Goal: Information Seeking & Learning: Learn about a topic

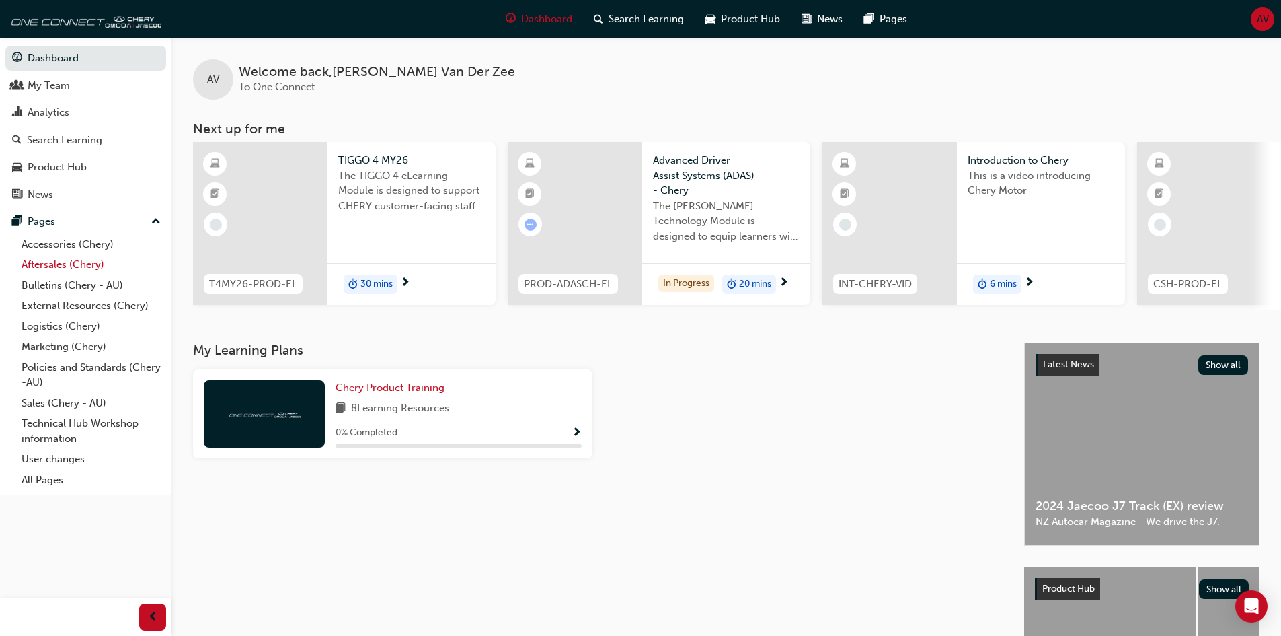
click at [50, 262] on link "Aftersales (Chery)" at bounding box center [91, 264] width 150 height 21
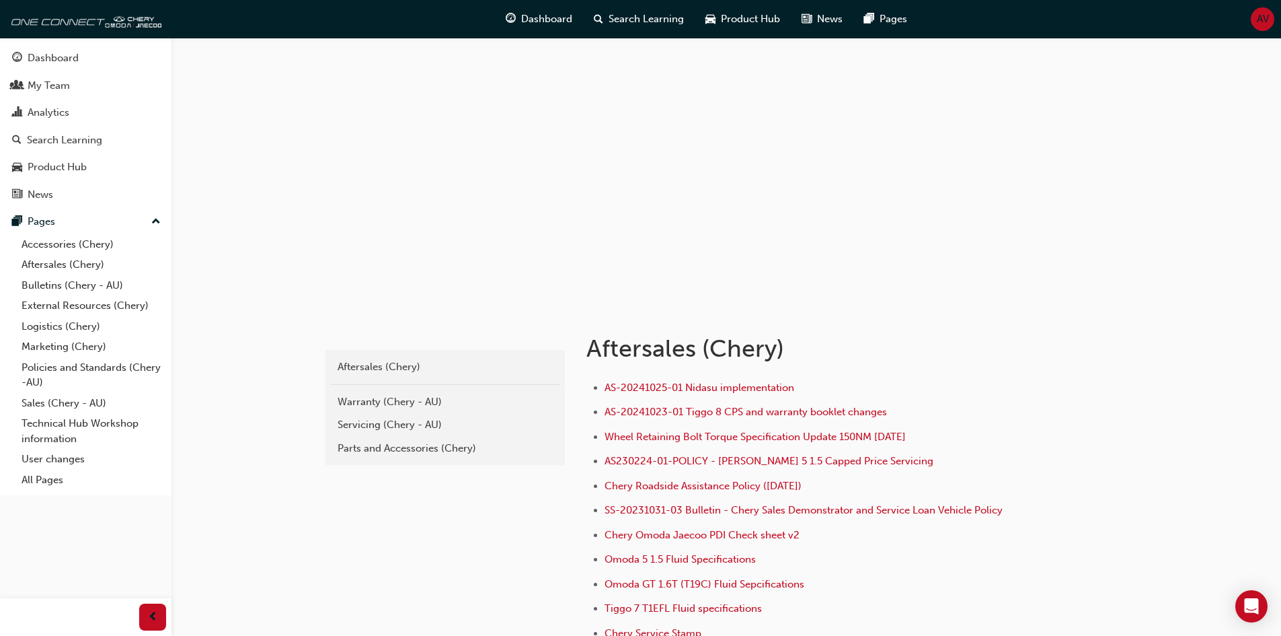
scroll to position [135, 0]
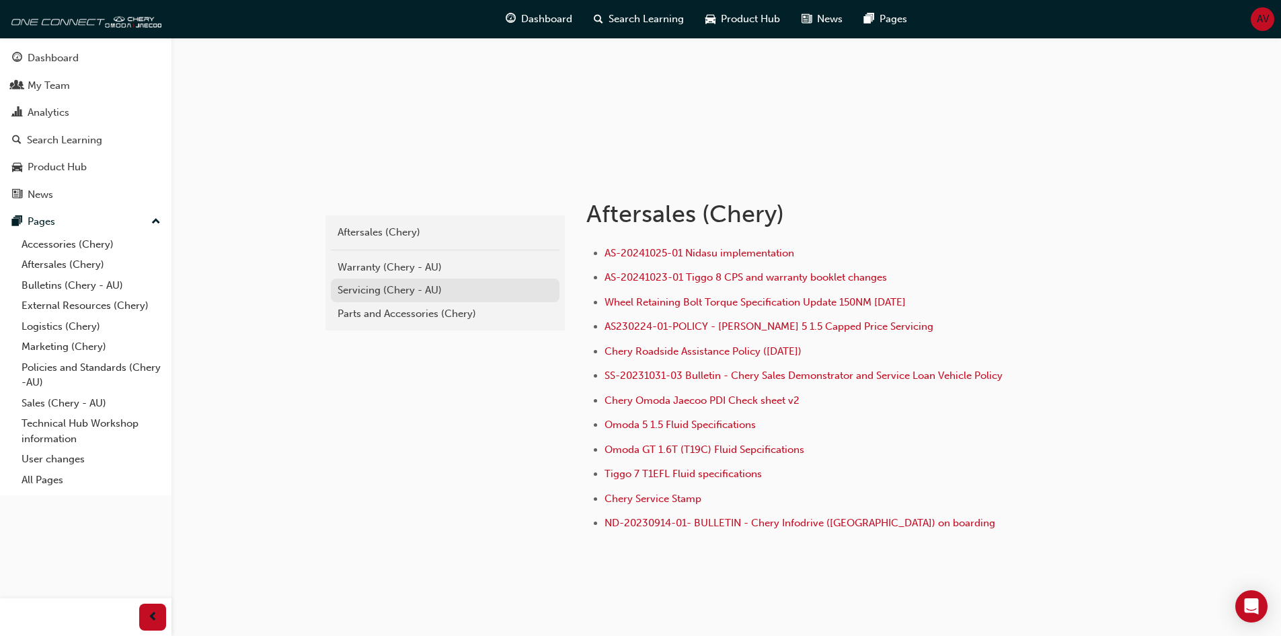
click at [357, 289] on div "Servicing (Chery - AU)" at bounding box center [445, 290] width 215 height 15
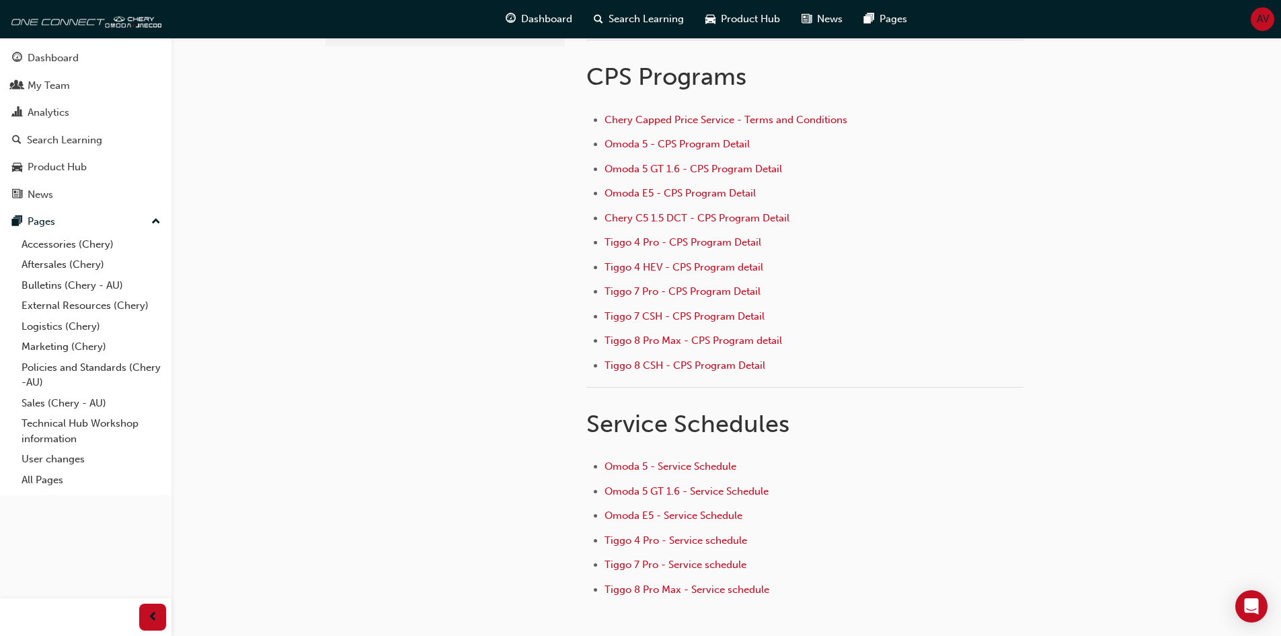
scroll to position [186, 0]
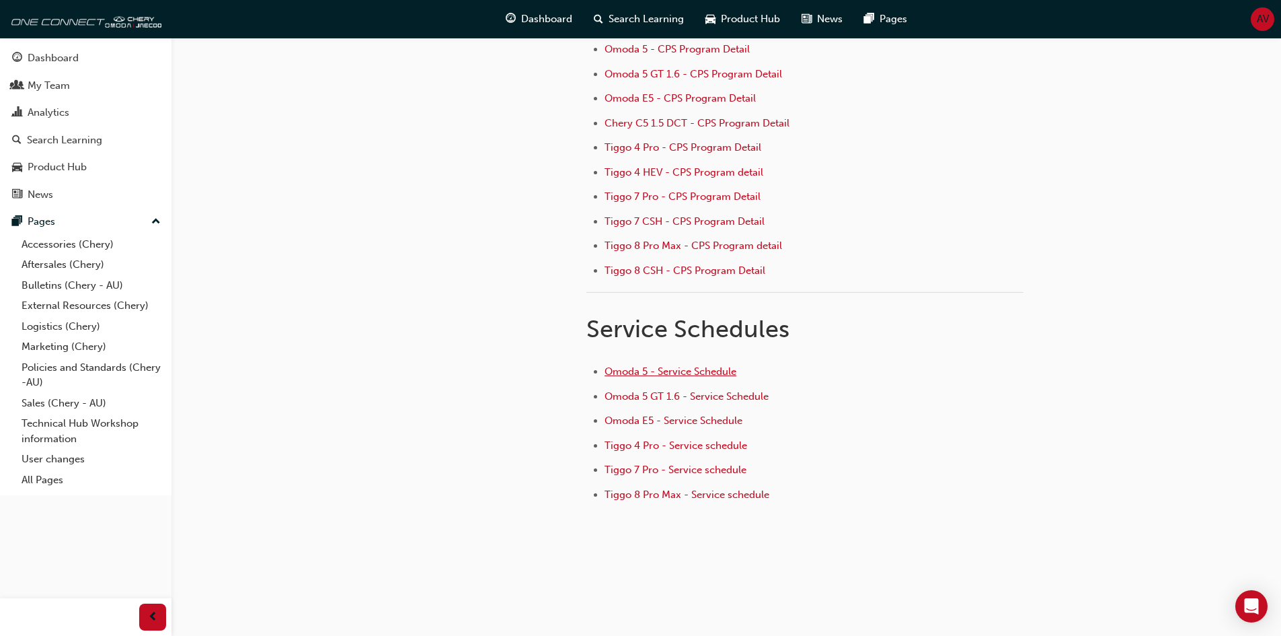
click at [680, 372] on span "Omoda 5 - Service Schedule" at bounding box center [671, 371] width 132 height 12
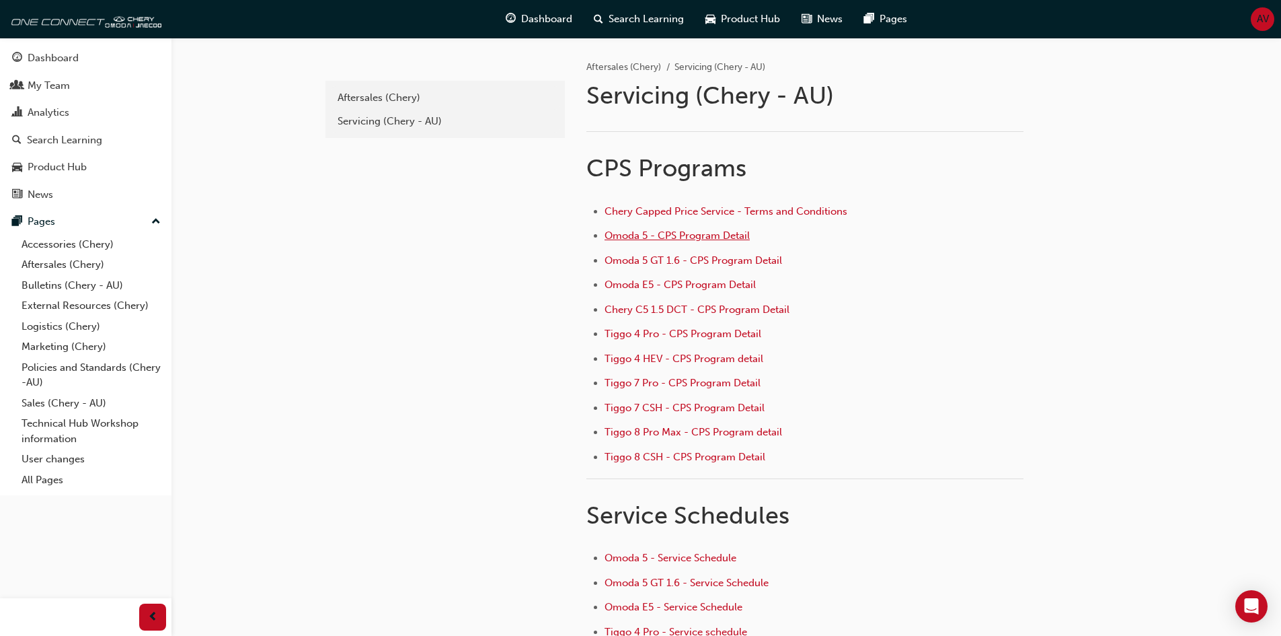
click at [631, 234] on span "Omoda 5 - CPS Program Detail" at bounding box center [677, 235] width 145 height 12
